Goal: Navigation & Orientation: Find specific page/section

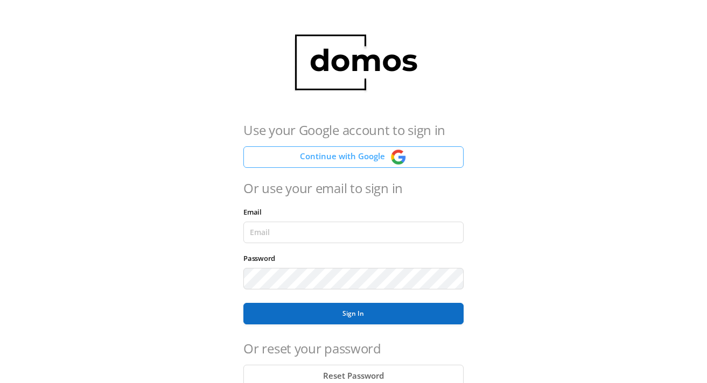
click at [383, 161] on button "Continue with Google" at bounding box center [353, 157] width 220 height 22
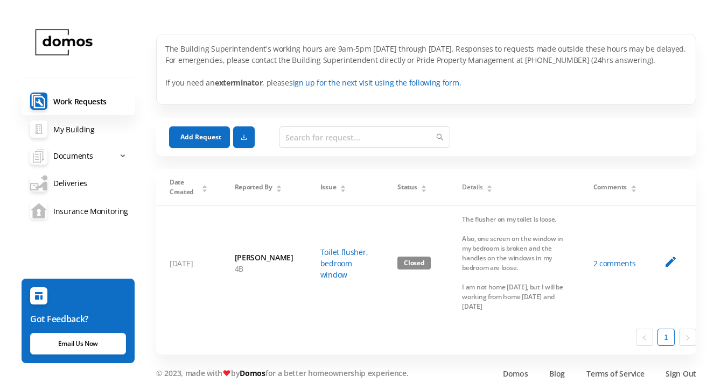
click at [86, 209] on link "Insurance Monitoring" at bounding box center [79, 211] width 114 height 28
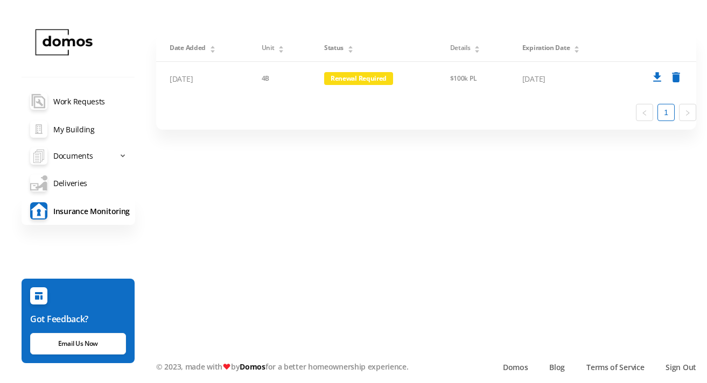
click at [166, 271] on main "Date Added Unit Status Details Expiration Date [DATE] 4B Renewal Required $100k…" at bounding box center [426, 197] width 540 height 327
click at [85, 159] on span "Documents" at bounding box center [72, 156] width 39 height 22
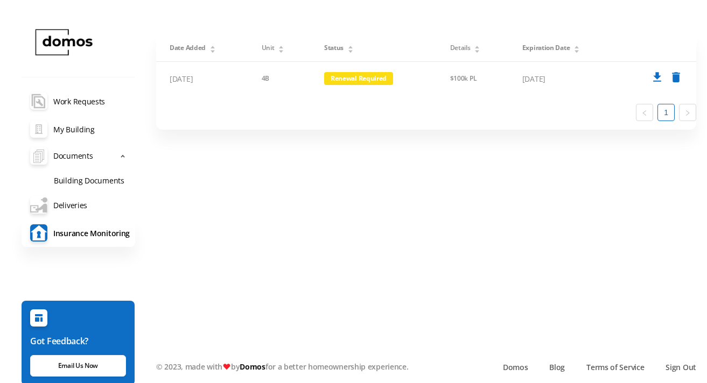
click at [97, 104] on link "maintenance-documents Work Requests" at bounding box center [79, 101] width 114 height 28
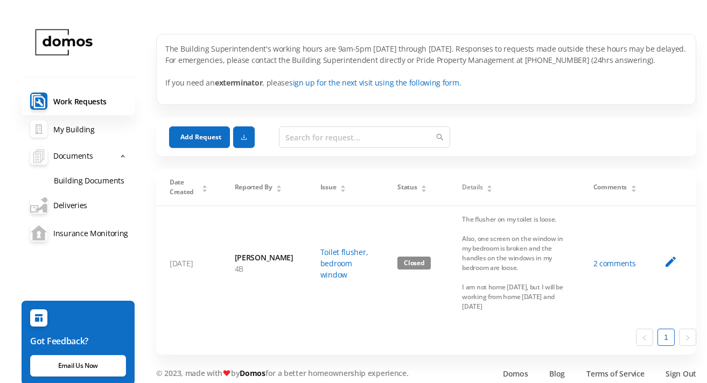
click at [89, 124] on link "My Building" at bounding box center [79, 129] width 114 height 28
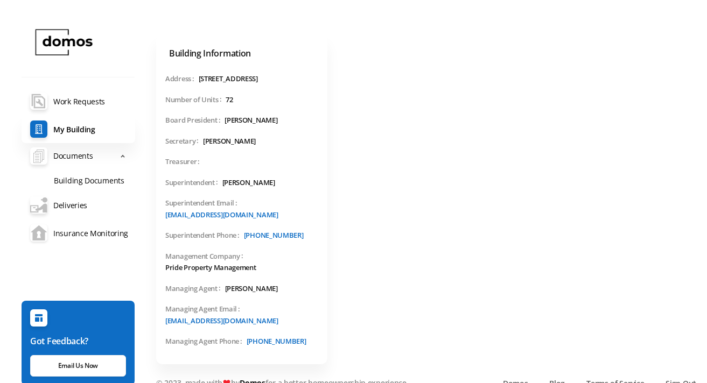
click at [75, 228] on link "Insurance Monitoring" at bounding box center [79, 233] width 114 height 28
